Goal: Task Accomplishment & Management: Complete application form

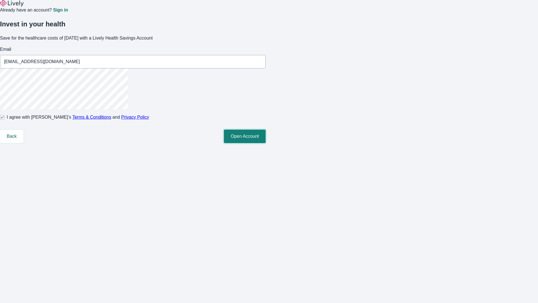
click at [266, 143] on button "Open Account" at bounding box center [245, 136] width 42 height 13
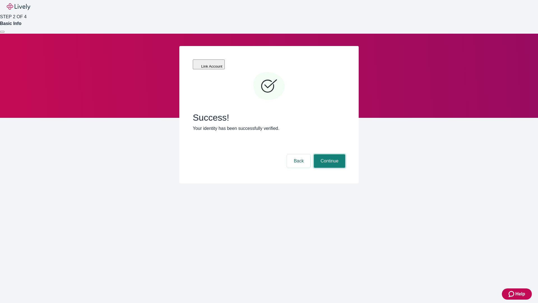
click at [329, 154] on button "Continue" at bounding box center [329, 160] width 31 height 13
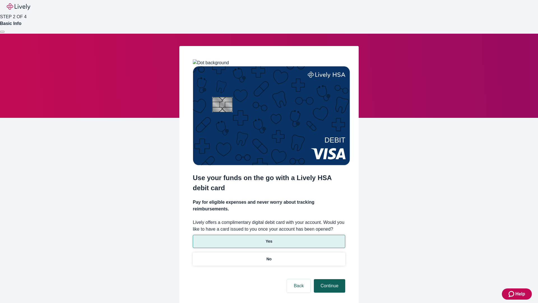
click at [269, 238] on p "Yes" at bounding box center [269, 241] width 7 height 6
click at [329, 279] on button "Continue" at bounding box center [329, 285] width 31 height 13
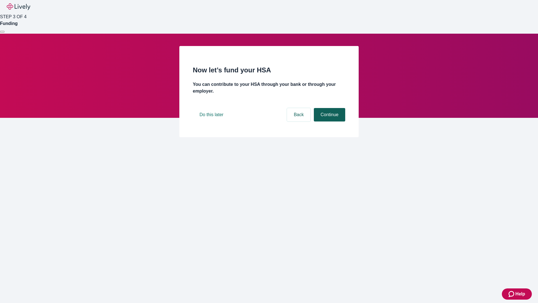
click at [329, 121] on button "Continue" at bounding box center [329, 114] width 31 height 13
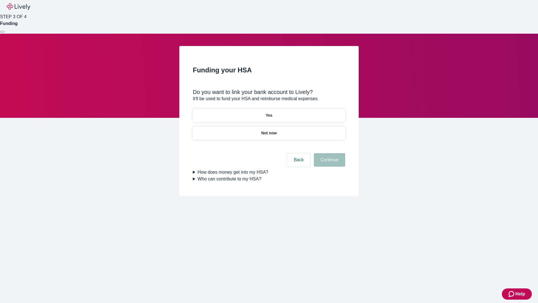
click at [269, 130] on p "Not now" at bounding box center [268, 133] width 15 height 6
click at [329, 163] on button "Continue" at bounding box center [329, 159] width 31 height 13
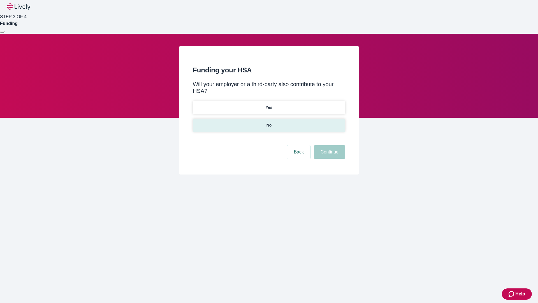
click at [269, 122] on p "No" at bounding box center [269, 125] width 5 height 6
click at [329, 145] on button "Continue" at bounding box center [329, 151] width 31 height 13
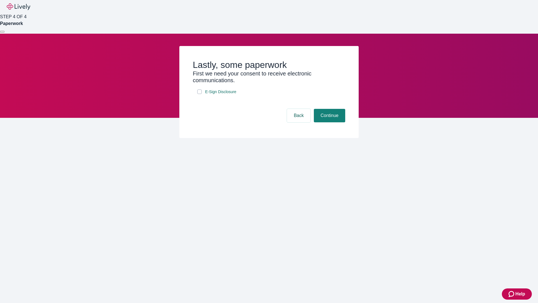
click at [200, 94] on input "E-Sign Disclosure" at bounding box center [199, 91] width 4 height 4
checkbox input "true"
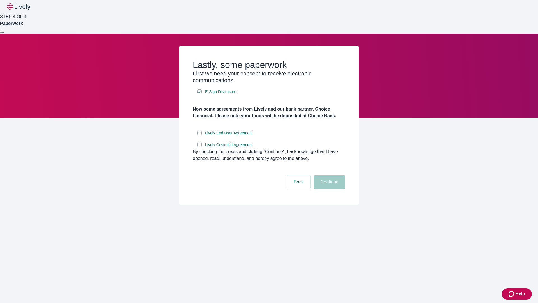
click at [200, 135] on input "Lively End User Agreement" at bounding box center [199, 133] width 4 height 4
checkbox input "true"
click at [200, 147] on input "Lively Custodial Agreement" at bounding box center [199, 144] width 4 height 4
checkbox input "true"
click at [329, 189] on button "Continue" at bounding box center [329, 181] width 31 height 13
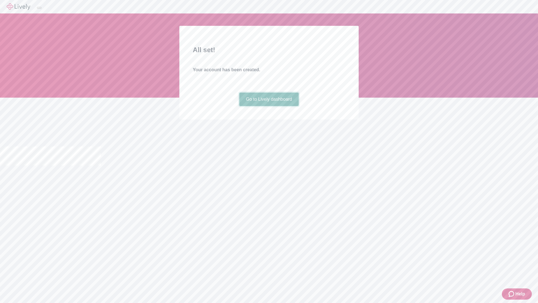
click at [269, 106] on link "Go to Lively dashboard" at bounding box center [269, 99] width 60 height 13
